Goal: Task Accomplishment & Management: Use online tool/utility

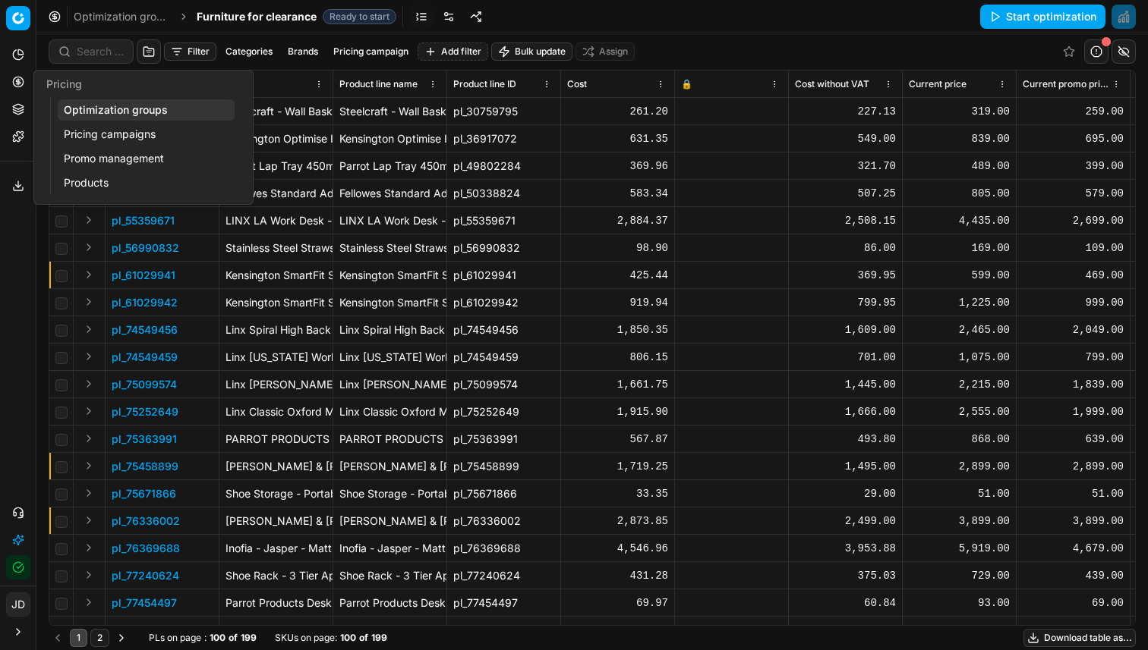
click at [128, 116] on link "Optimization groups" at bounding box center [146, 109] width 177 height 21
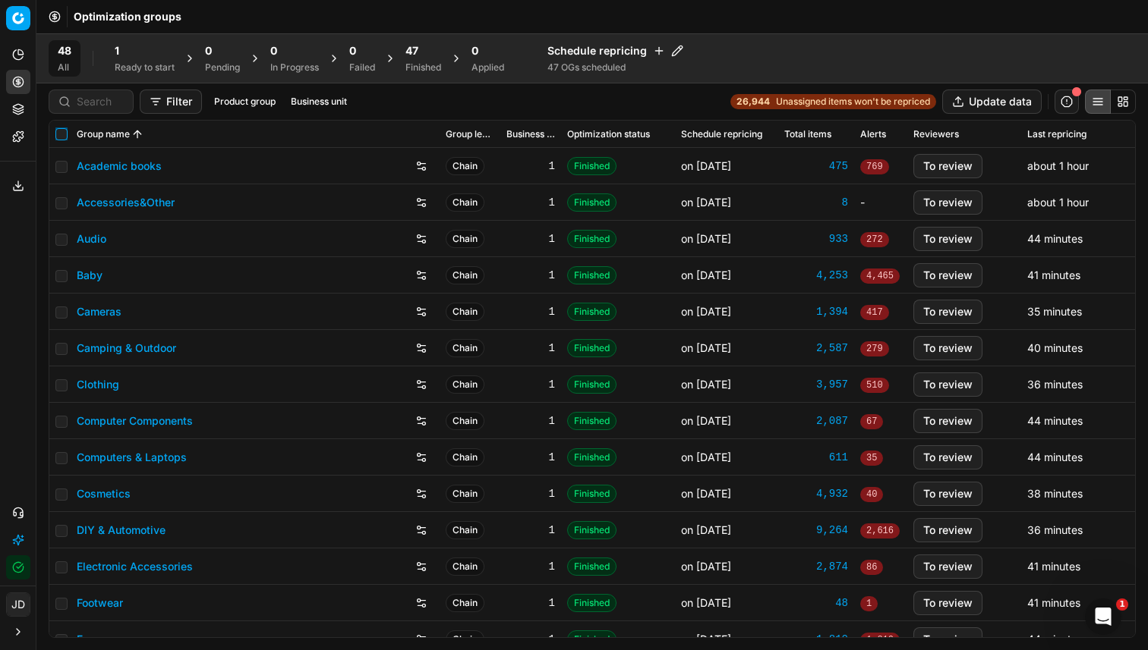
click at [66, 134] on input "checkbox" at bounding box center [61, 134] width 12 height 12
checkbox input "true"
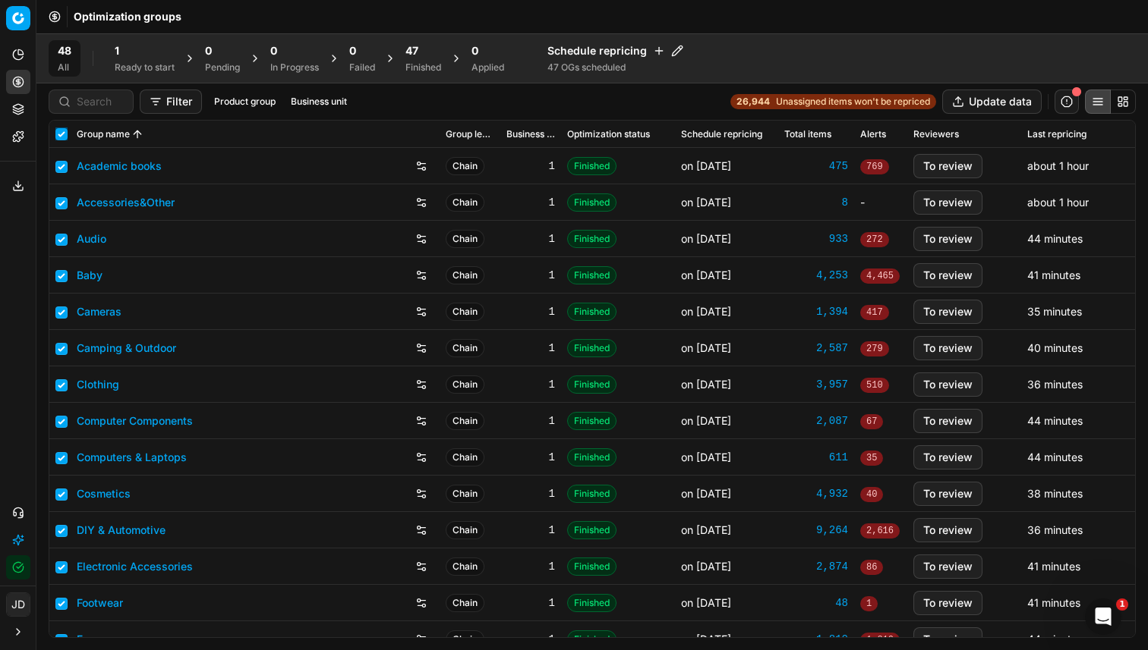
checkbox input "true"
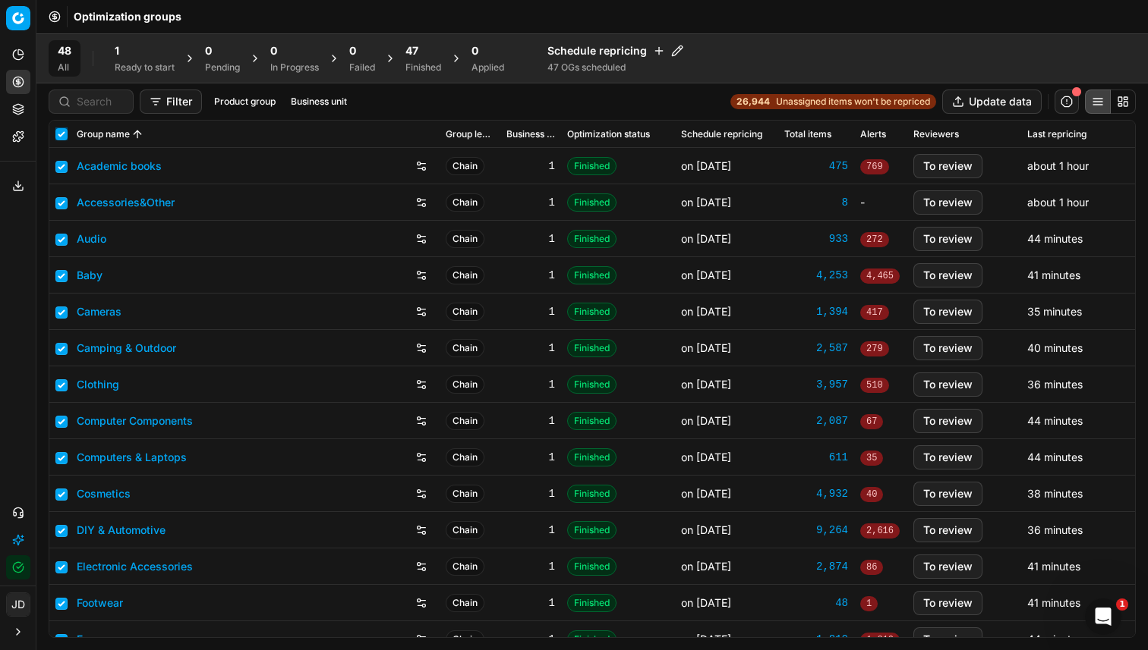
checkbox input "true"
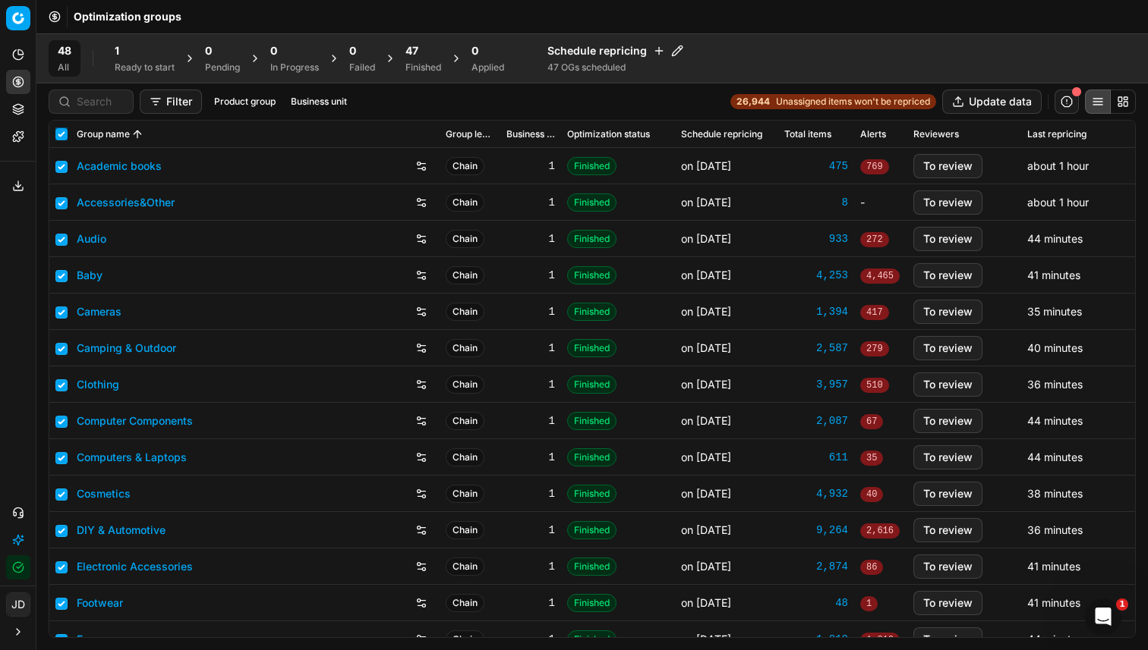
checkbox input "true"
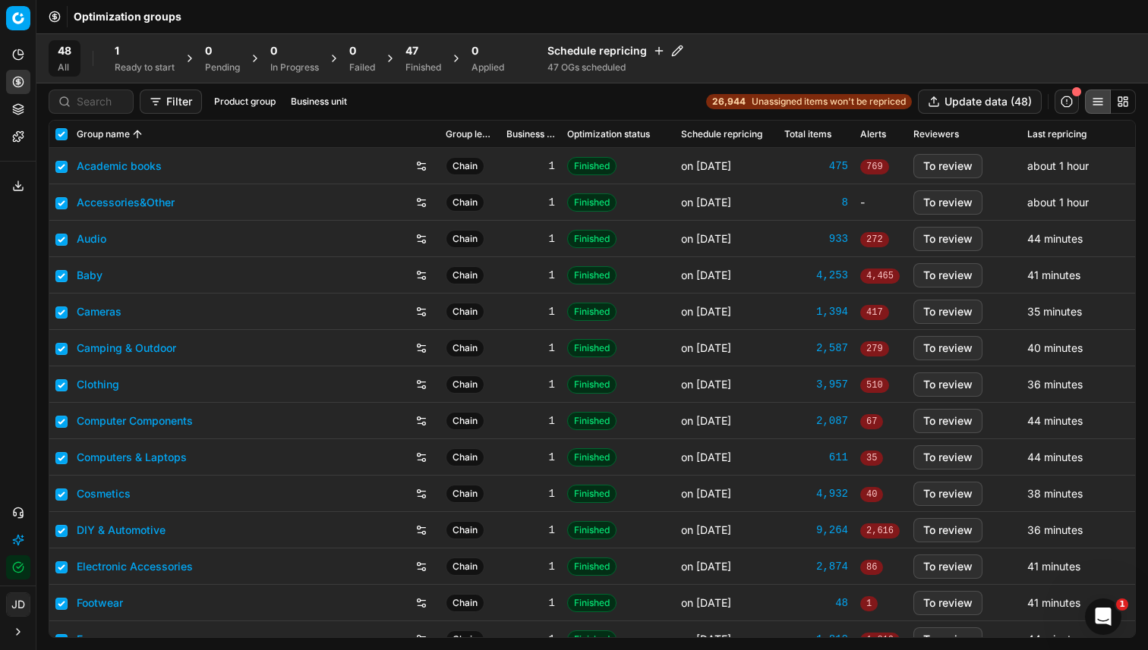
click at [412, 45] on span "47" at bounding box center [411, 50] width 13 height 15
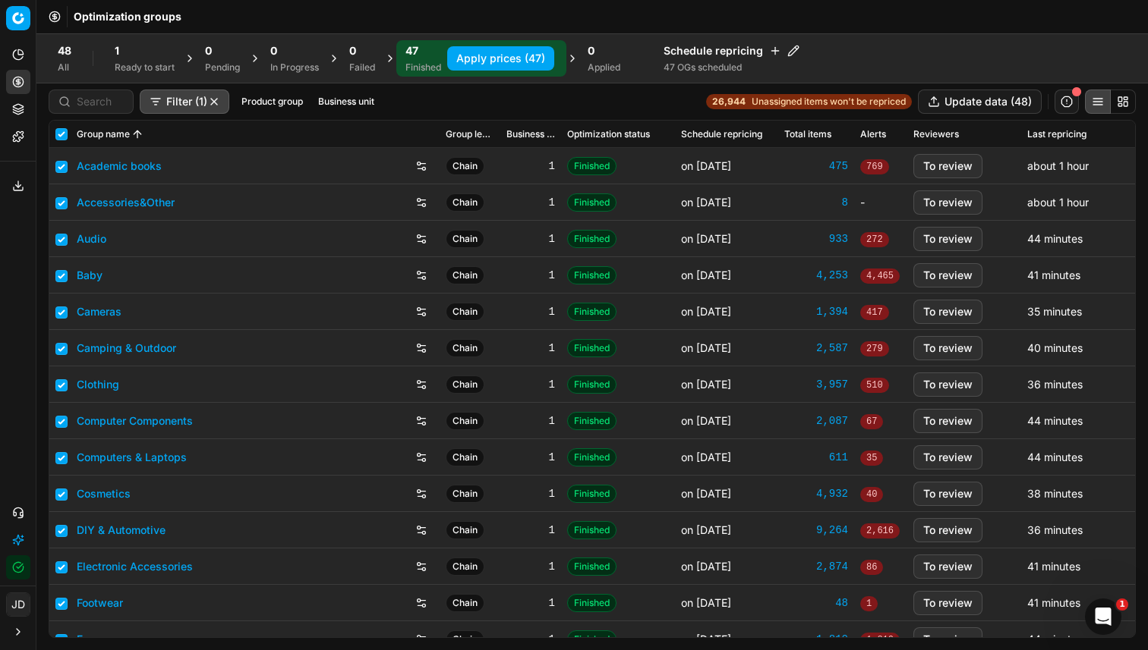
click at [524, 56] on button "Apply prices (47)" at bounding box center [500, 58] width 107 height 24
checkbox input "false"
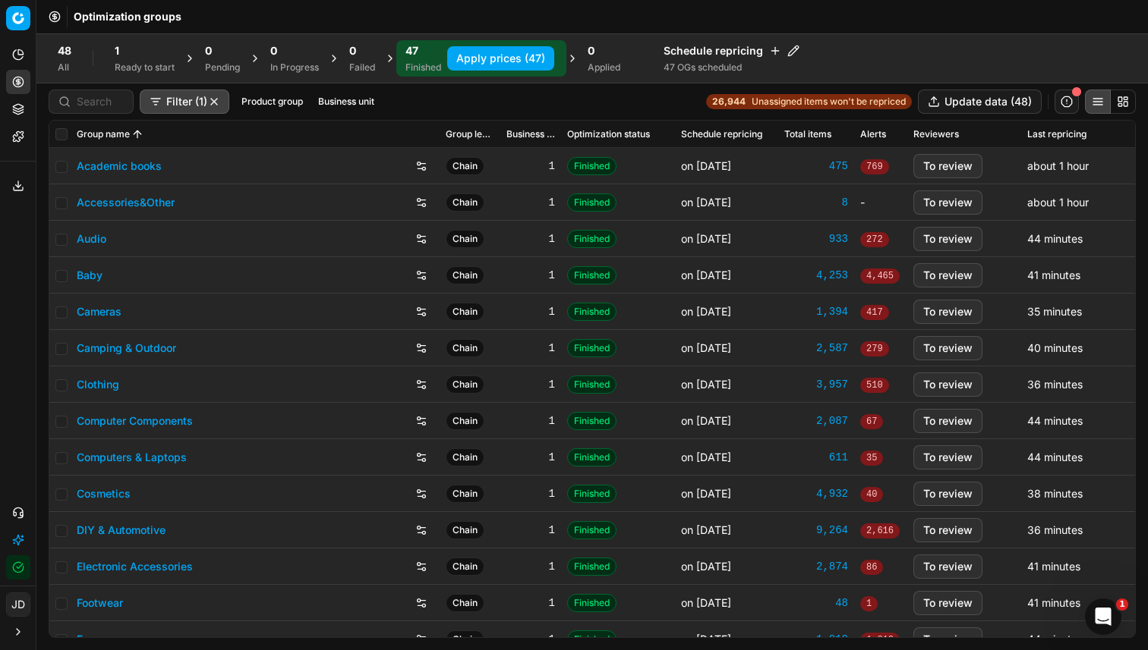
checkbox input "false"
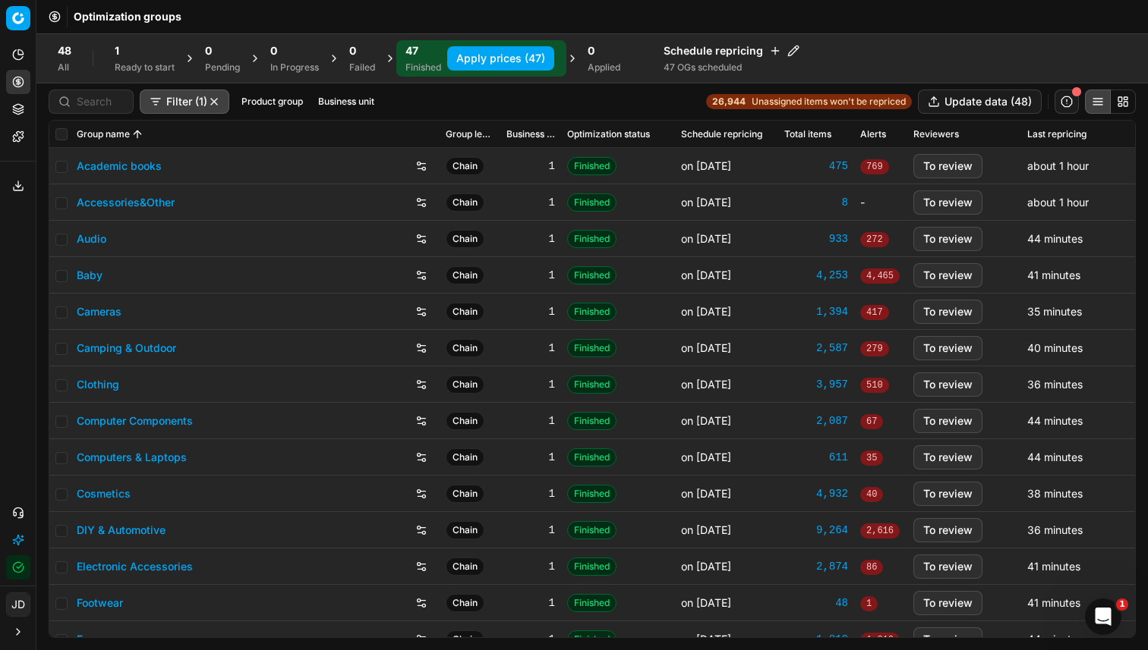
checkbox input "false"
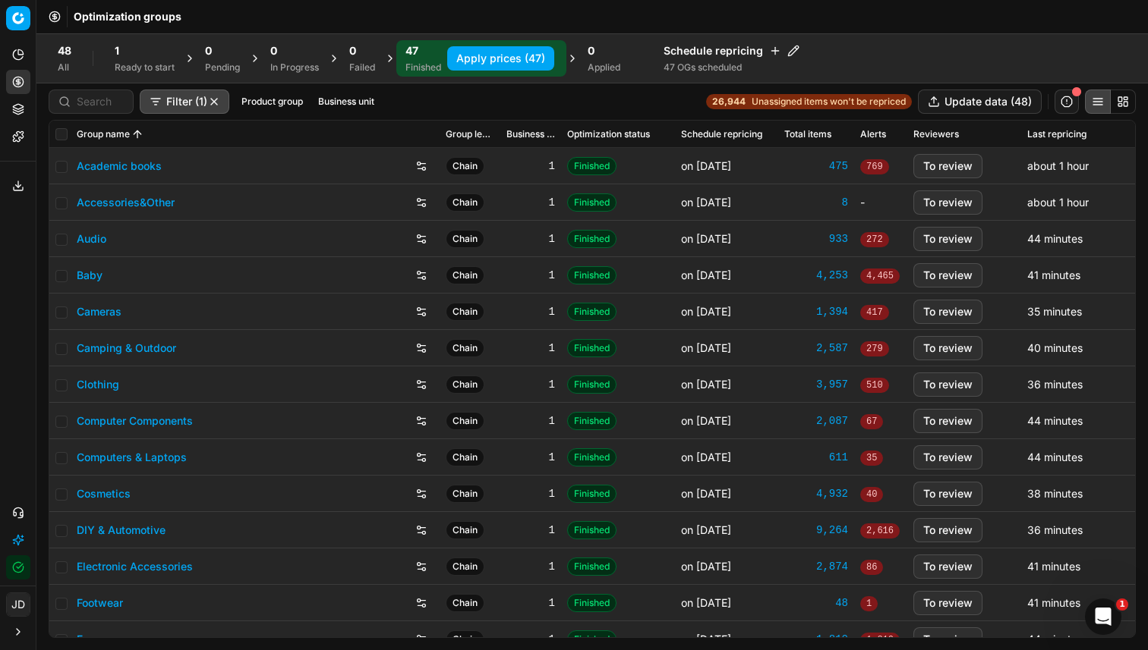
checkbox input "false"
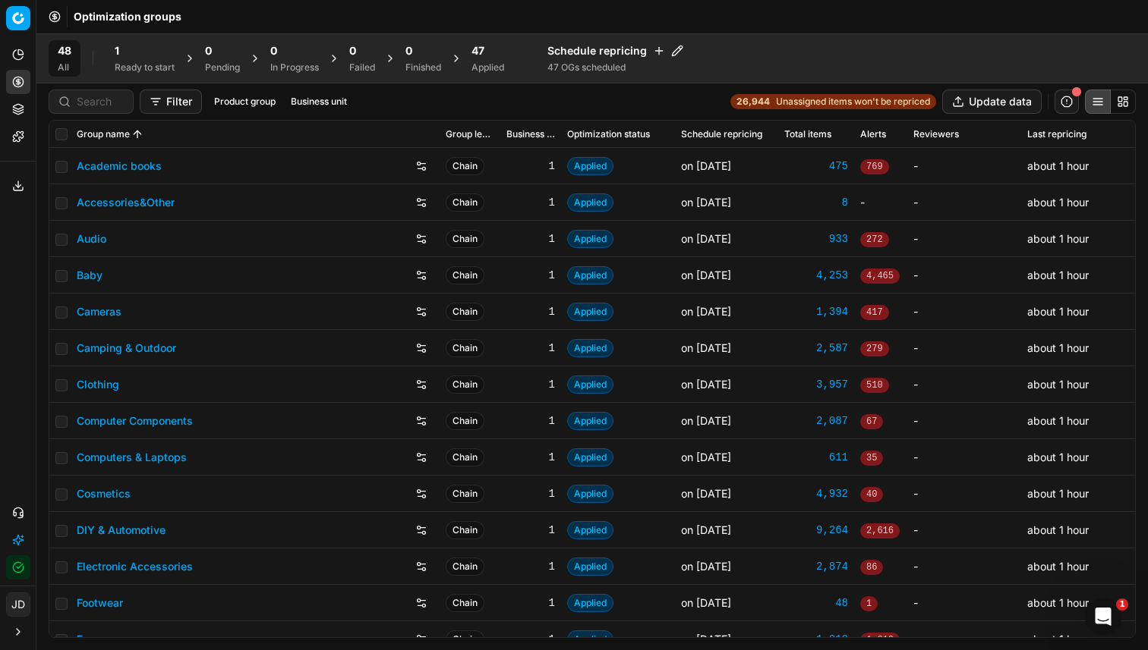
click at [478, 50] on span "47" at bounding box center [477, 50] width 13 height 15
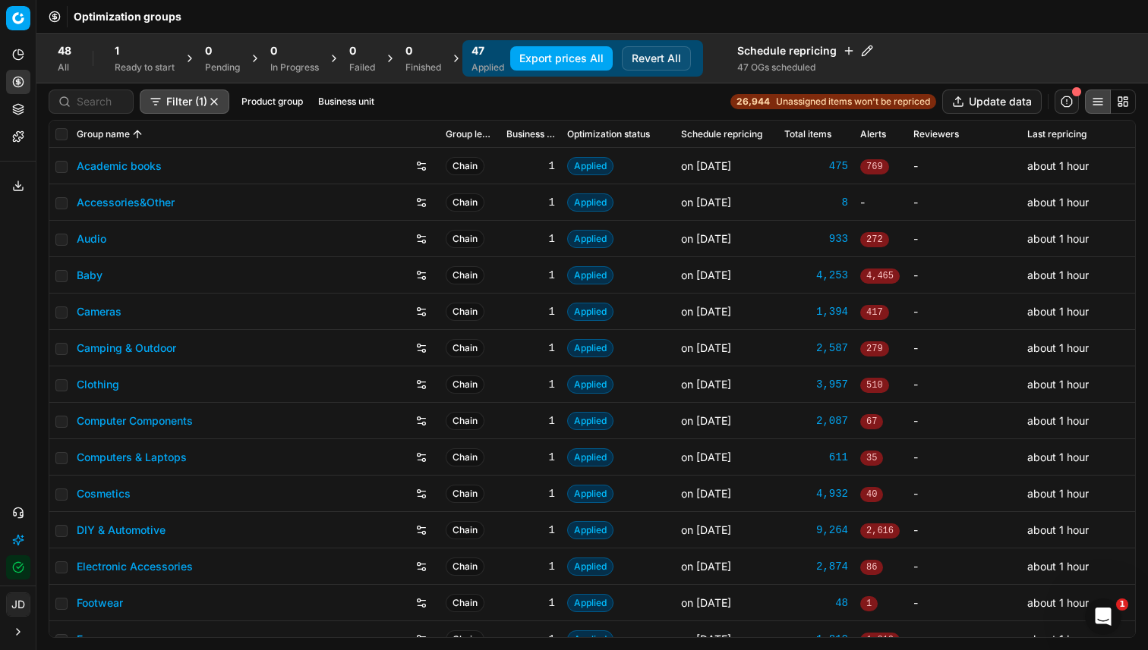
click at [575, 53] on button "Export prices All" at bounding box center [561, 58] width 102 height 24
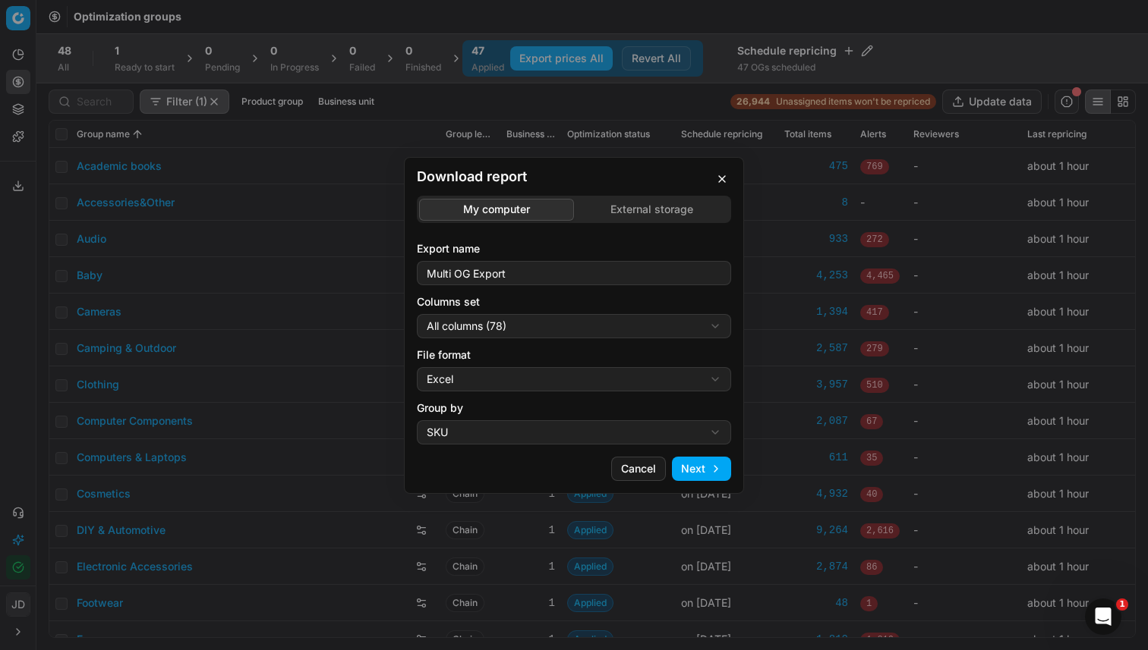
click at [672, 212] on div "Download report My computer External storage Export name Multi OG Export Column…" at bounding box center [574, 325] width 1148 height 650
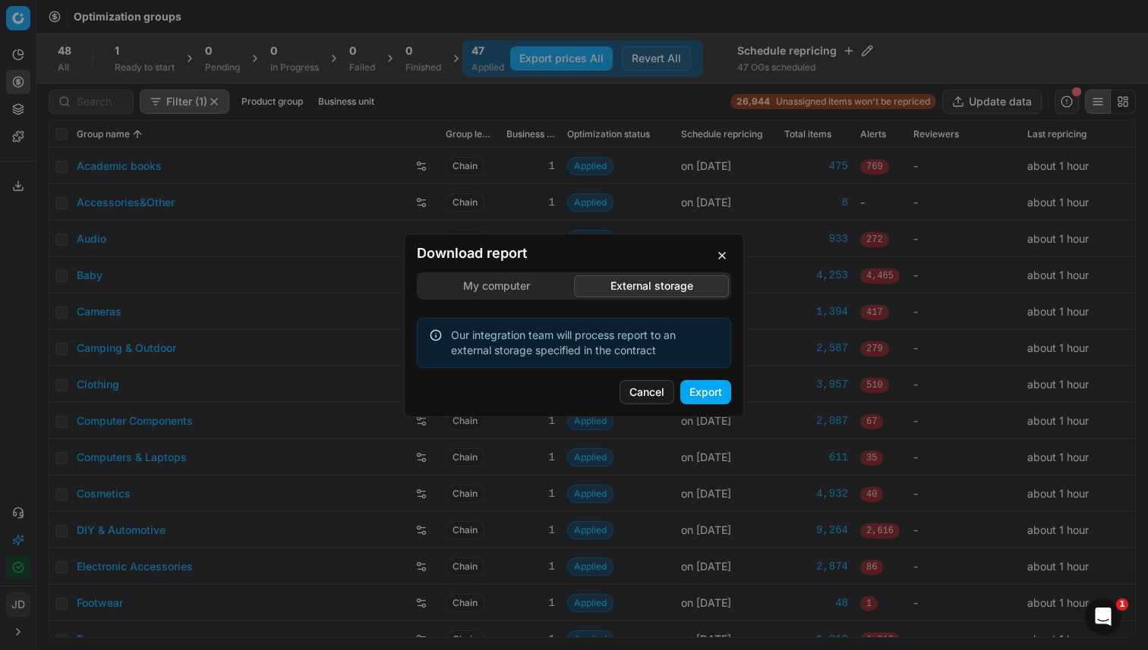
click at [705, 397] on button "Export" at bounding box center [705, 392] width 51 height 24
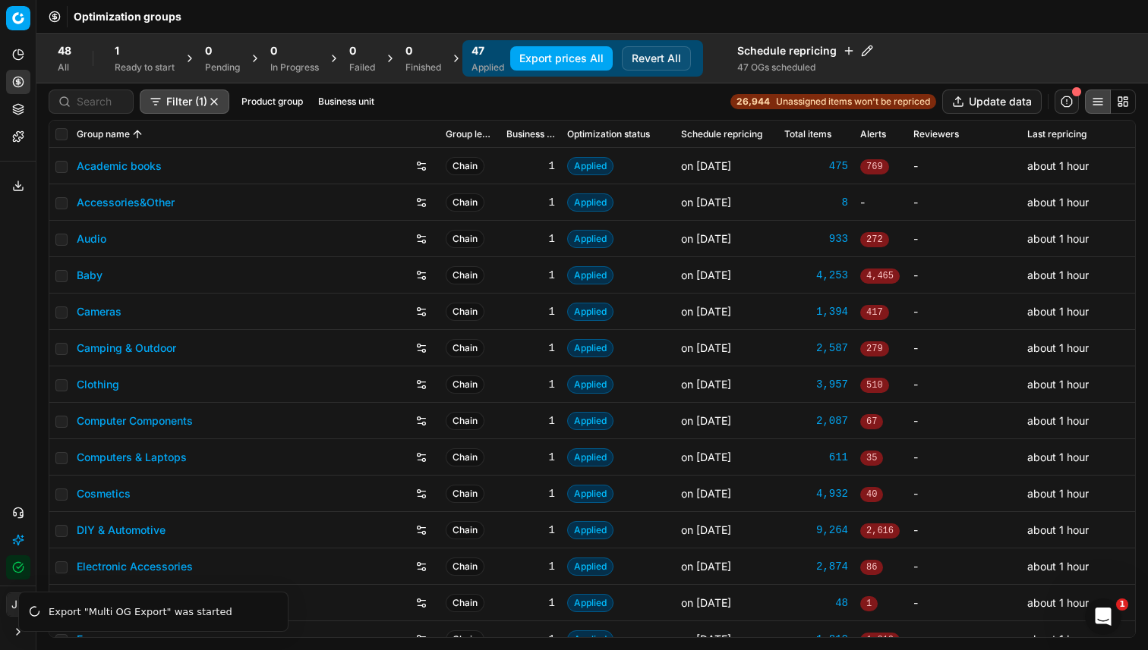
click at [572, 54] on button "Export prices All" at bounding box center [561, 58] width 102 height 24
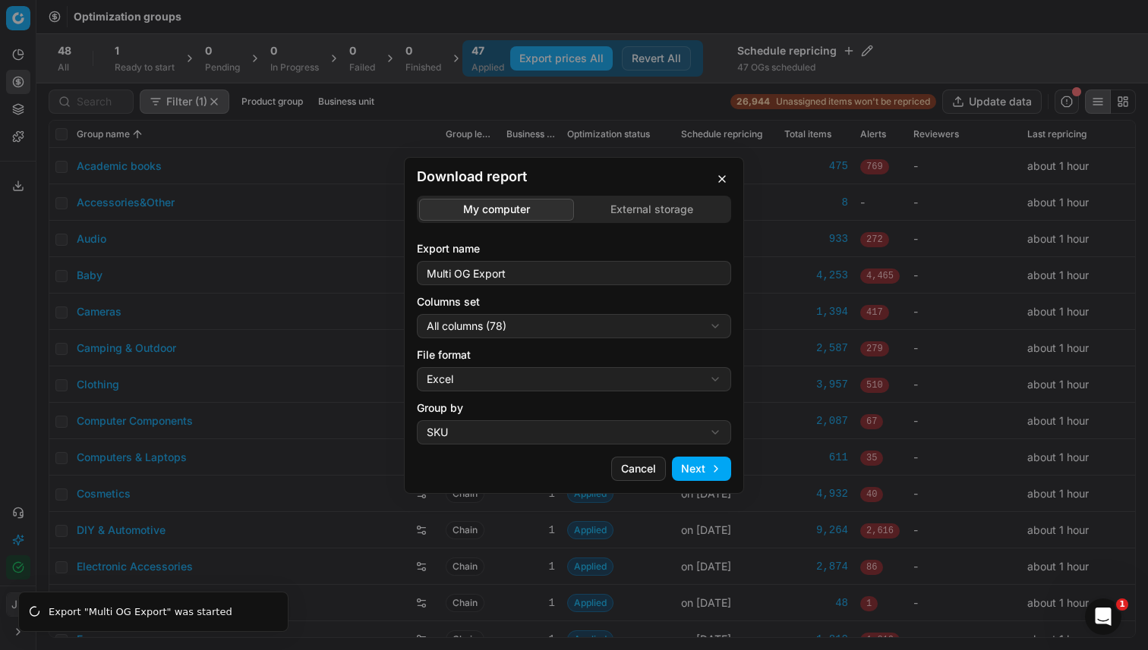
click at [500, 203] on button "My computer" at bounding box center [496, 209] width 155 height 22
click at [685, 470] on button "Next" at bounding box center [701, 469] width 59 height 24
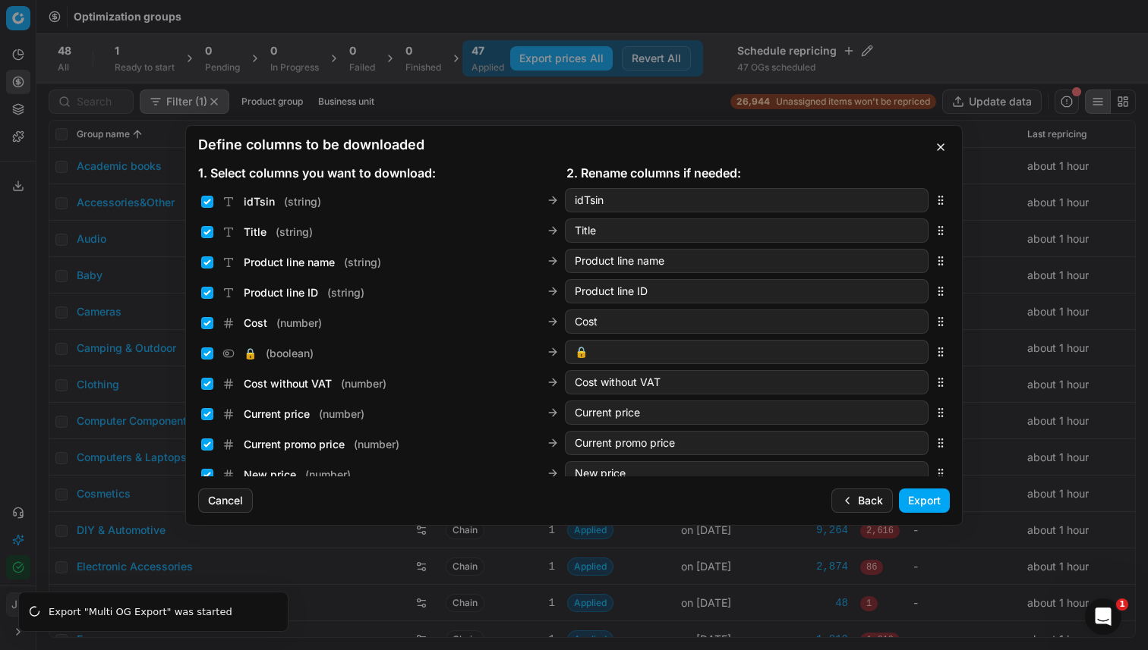
click at [934, 502] on button "Export" at bounding box center [924, 501] width 51 height 24
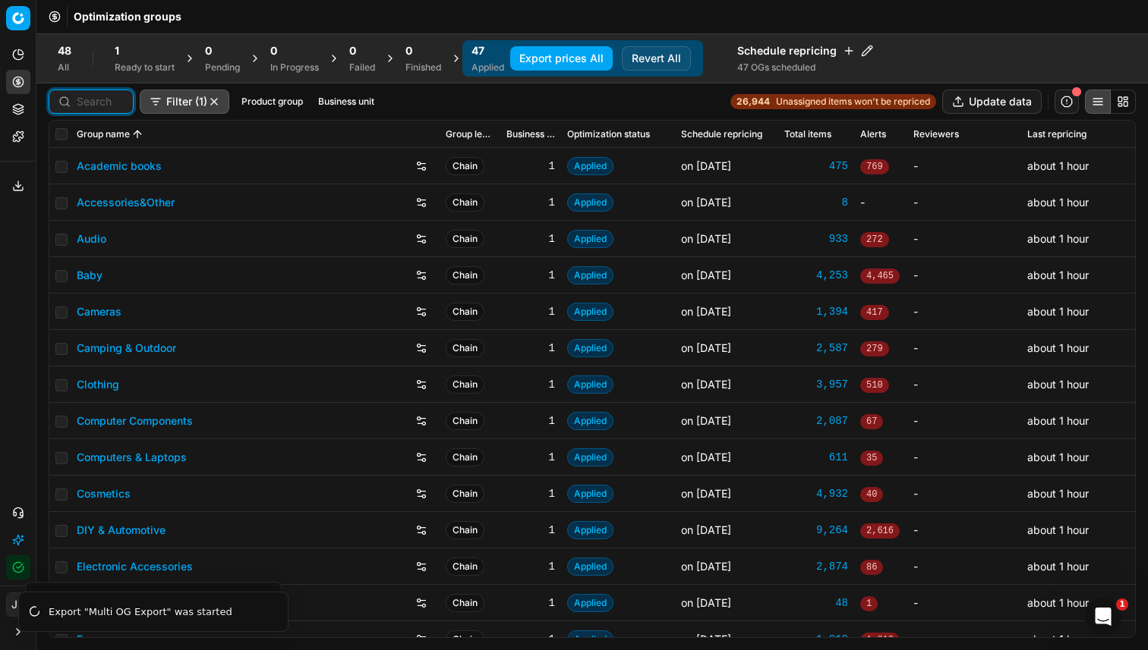
click at [112, 104] on input at bounding box center [100, 101] width 47 height 15
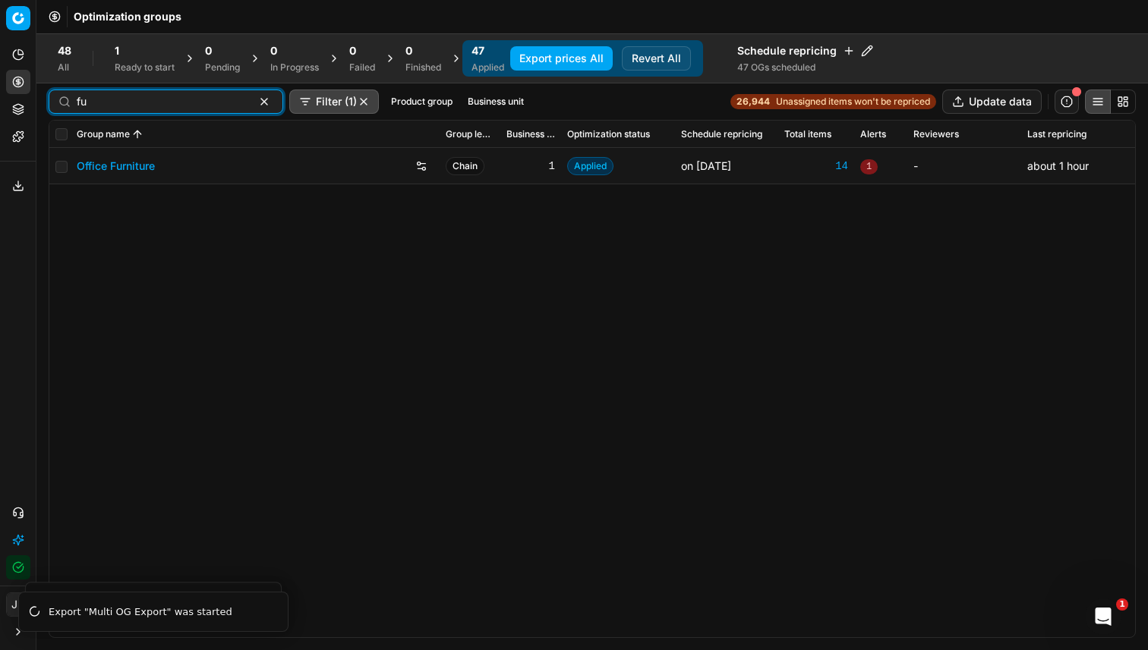
type input "f"
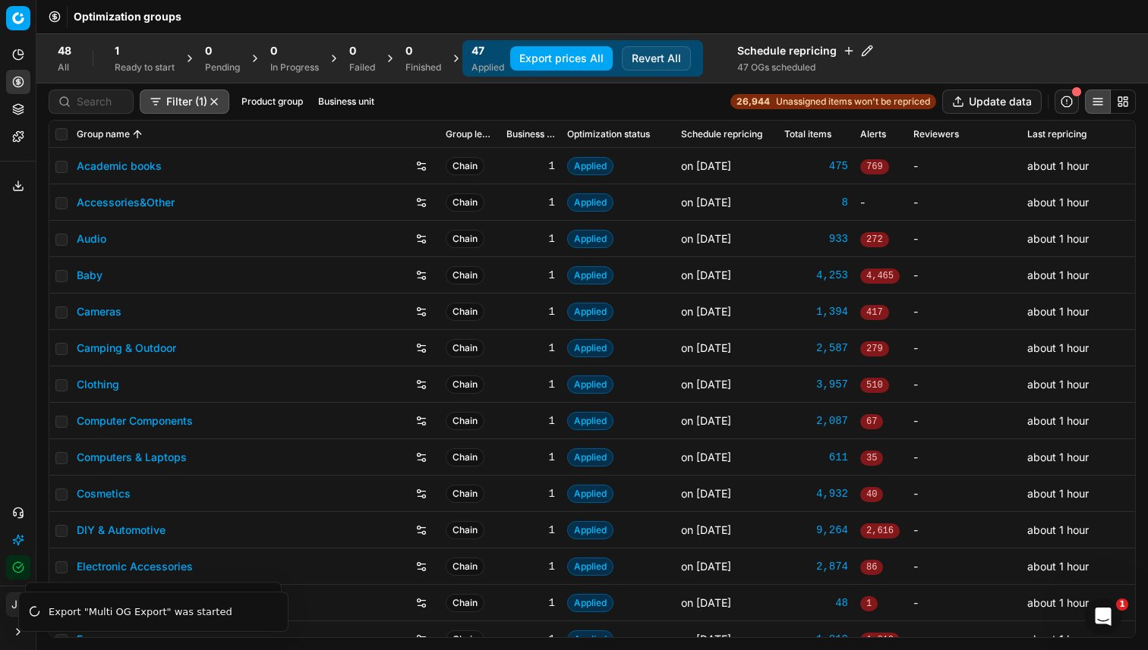
click at [157, 49] on div "1" at bounding box center [145, 50] width 60 height 15
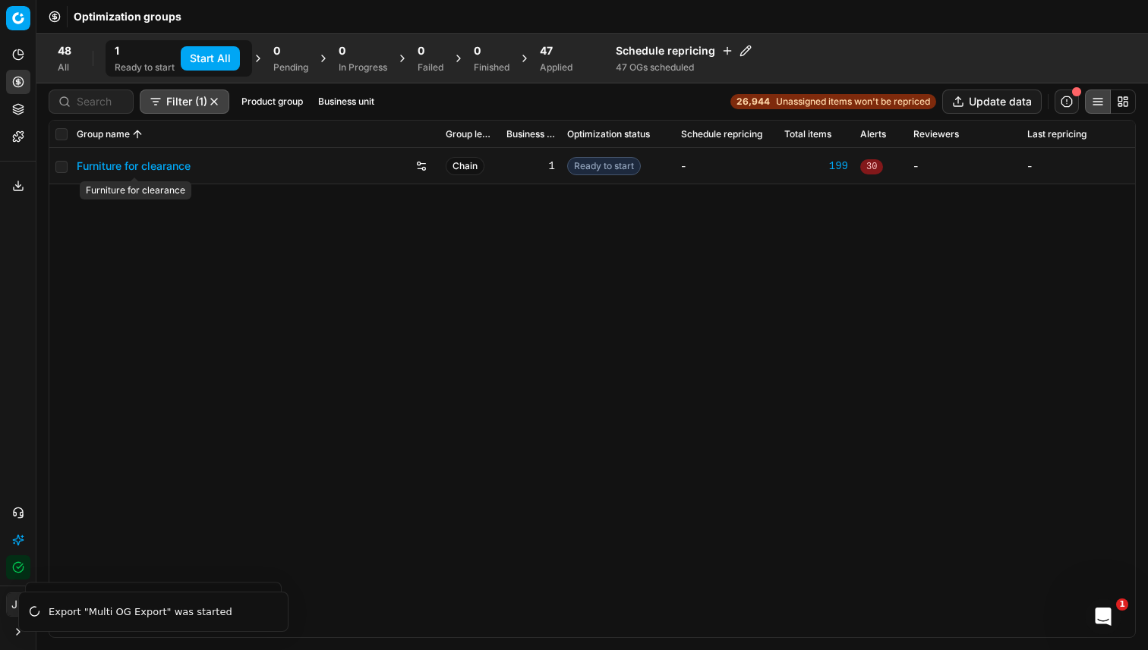
click at [104, 169] on link "Furniture for clearance" at bounding box center [134, 166] width 114 height 15
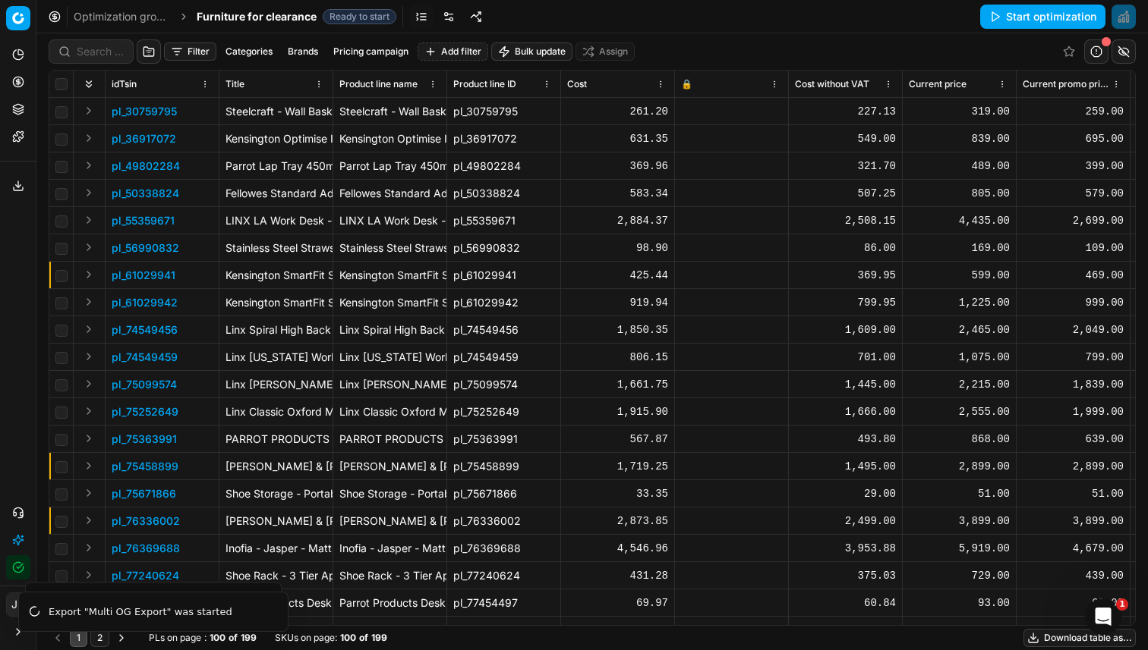
click at [1049, 20] on button "Start optimization" at bounding box center [1042, 17] width 125 height 24
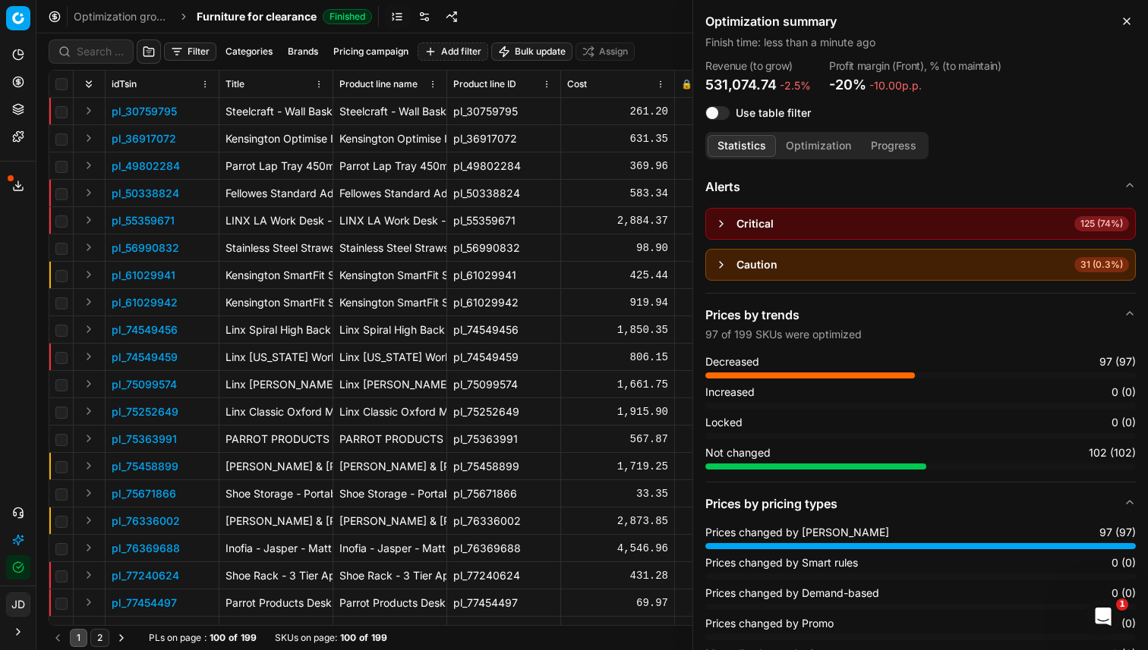
click at [313, 15] on span "Furniture for clearance" at bounding box center [257, 16] width 120 height 15
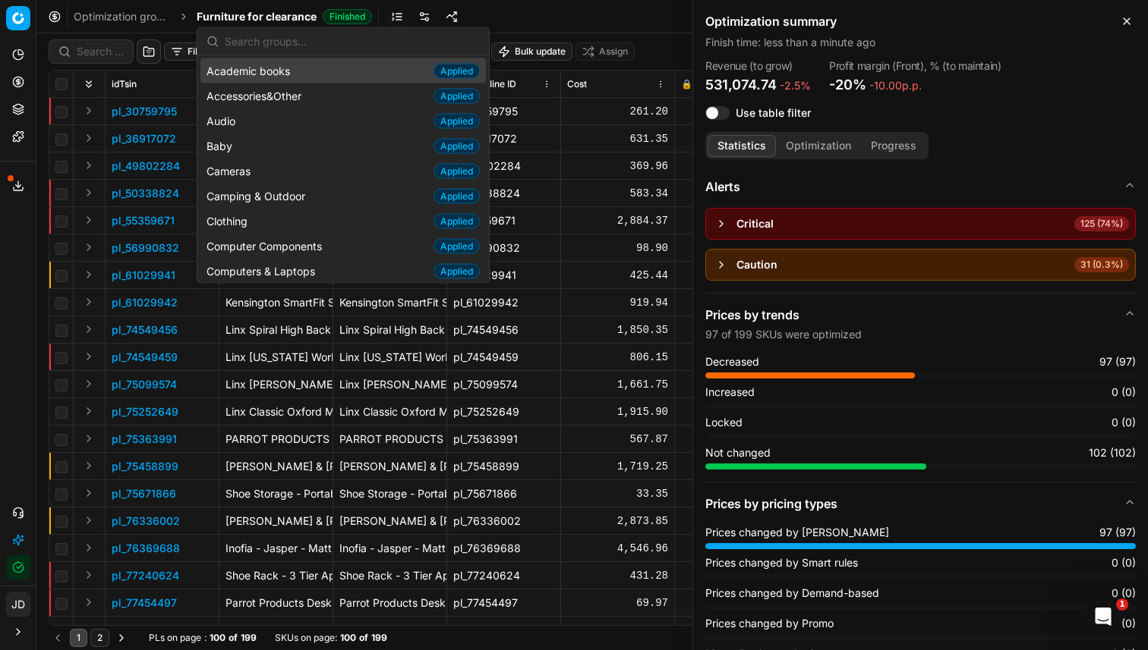
click at [313, 15] on span "Furniture for clearance" at bounding box center [257, 16] width 120 height 15
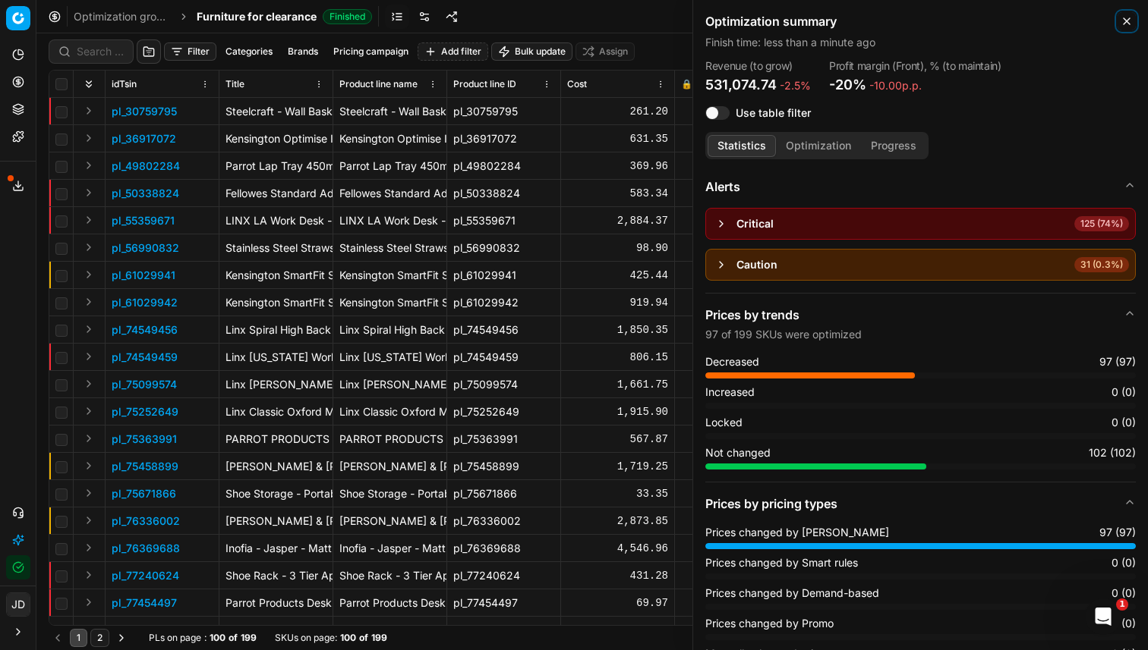
click at [1126, 23] on icon "button" at bounding box center [1126, 21] width 12 height 12
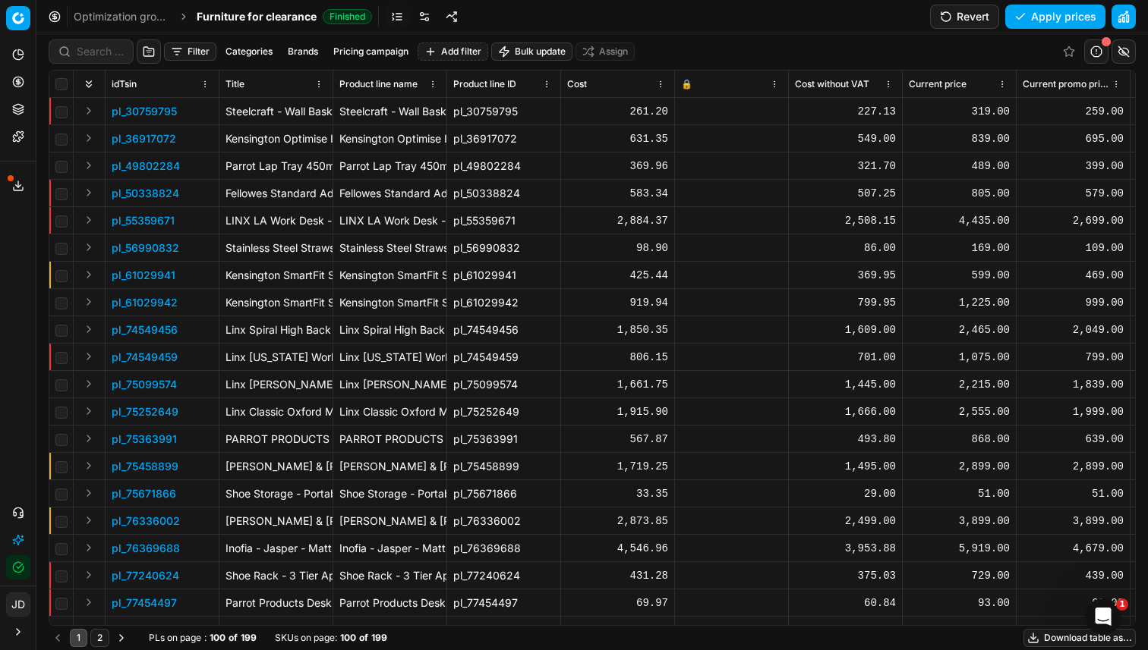
click at [1054, 18] on button "Apply prices" at bounding box center [1055, 17] width 100 height 24
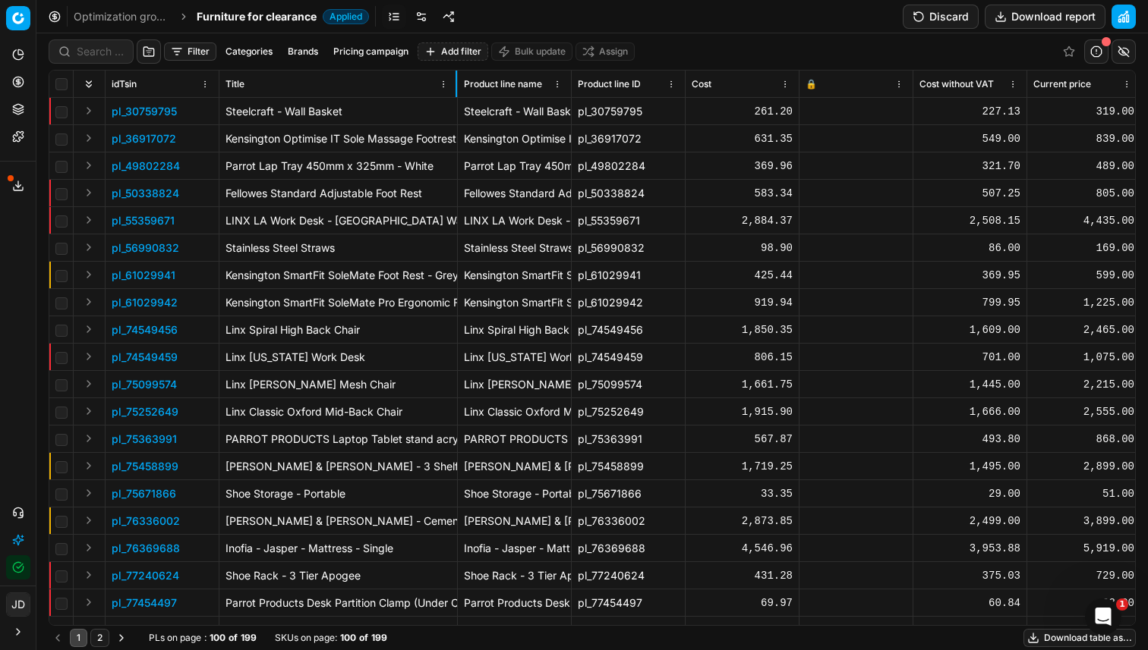
drag, startPoint x: 331, startPoint y: 83, endPoint x: 455, endPoint y: 94, distance: 125.0
click at [455, 94] on div at bounding box center [456, 84] width 2 height 27
